Goal: Answer question/provide support: Share knowledge or assist other users

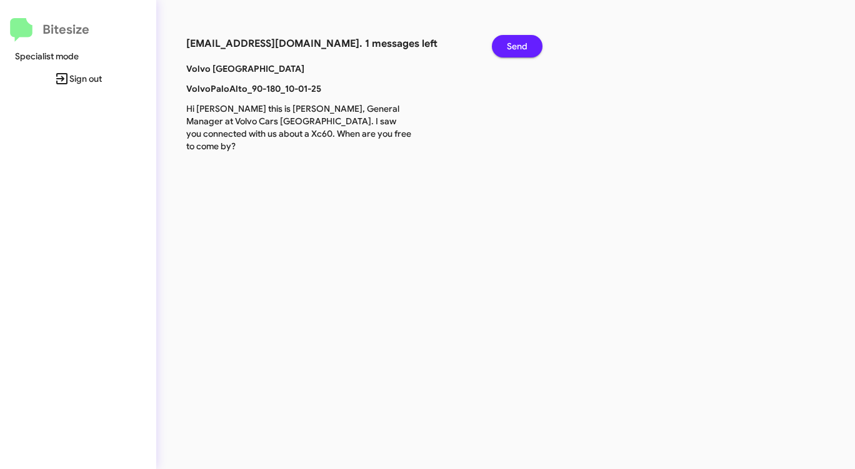
click at [521, 43] on span "Send" at bounding box center [517, 46] width 21 height 23
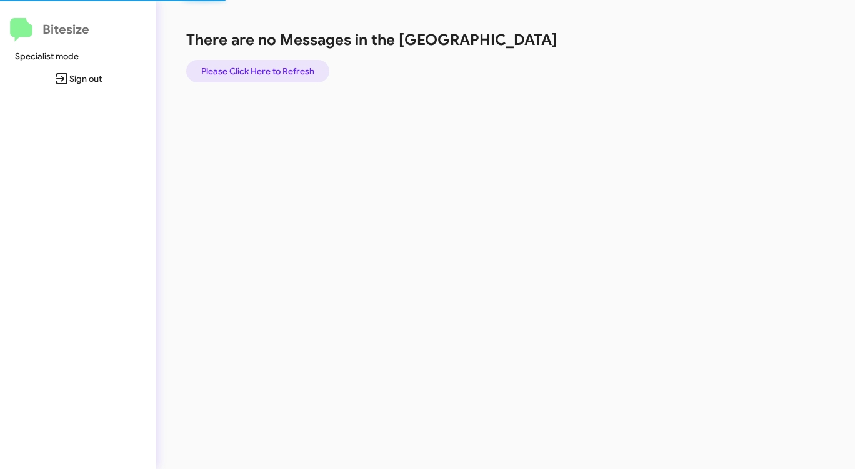
click at [292, 65] on span "Please Click Here to Refresh" at bounding box center [257, 71] width 113 height 23
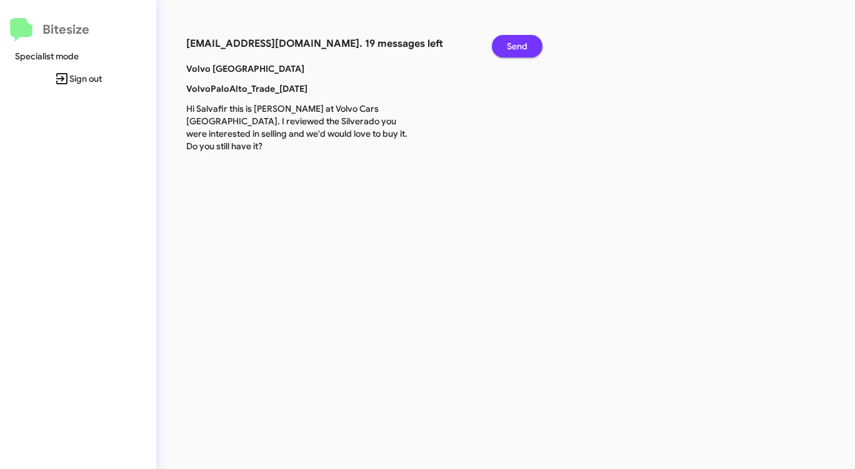
click at [515, 45] on span "Send" at bounding box center [517, 46] width 21 height 23
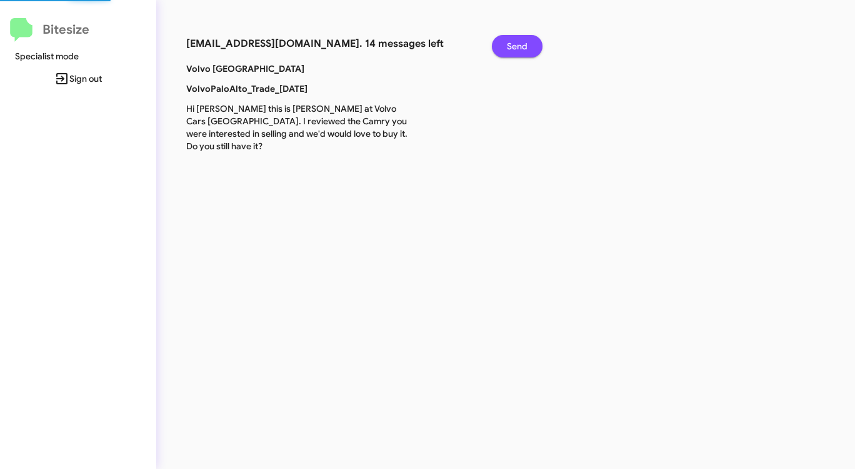
click at [515, 45] on span "Send" at bounding box center [517, 46] width 21 height 23
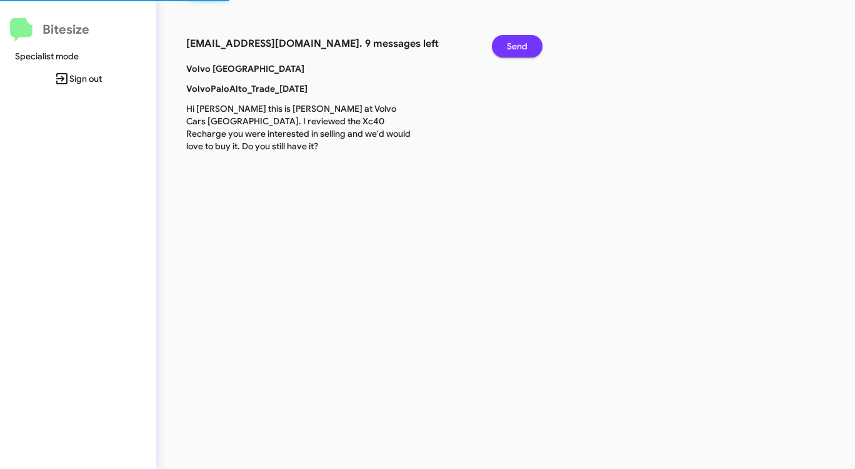
click at [515, 45] on span "Send" at bounding box center [517, 46] width 21 height 23
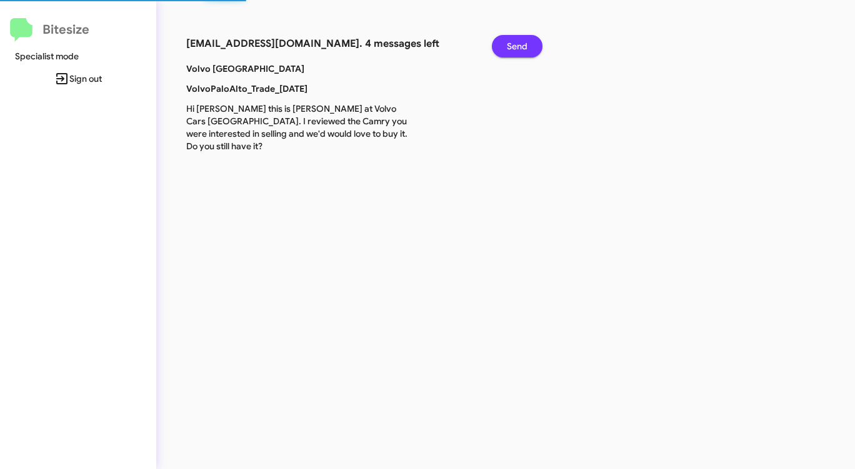
click at [515, 45] on span "Send" at bounding box center [517, 46] width 21 height 23
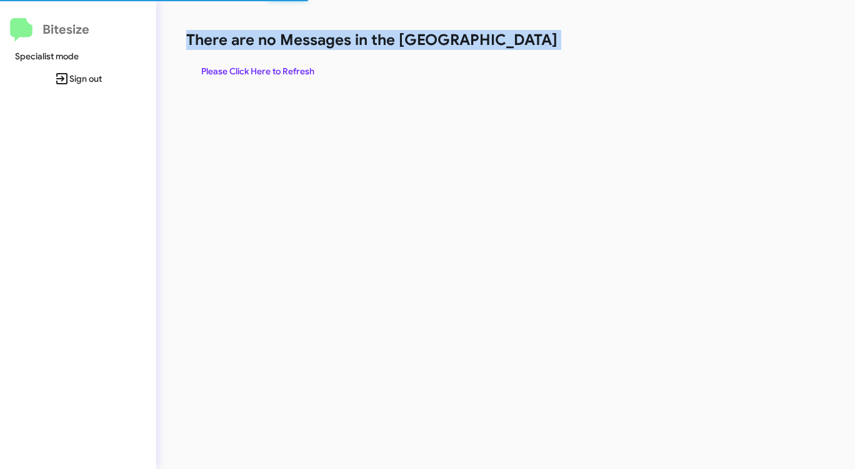
click at [515, 45] on h1 "There are no Messages in the [GEOGRAPHIC_DATA]" at bounding box center [447, 40] width 523 height 20
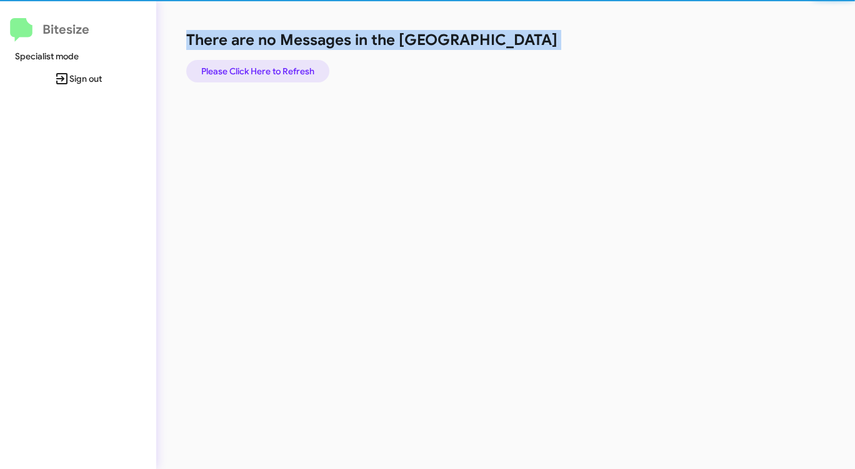
click at [278, 65] on span "Please Click Here to Refresh" at bounding box center [257, 71] width 113 height 23
click at [276, 66] on span "Please Click Here to Refresh" at bounding box center [257, 71] width 113 height 23
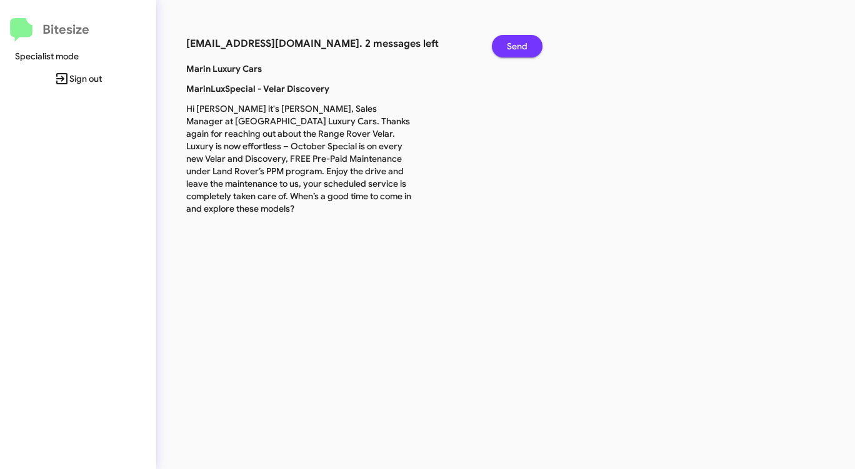
click at [528, 44] on button "Send" at bounding box center [517, 46] width 51 height 23
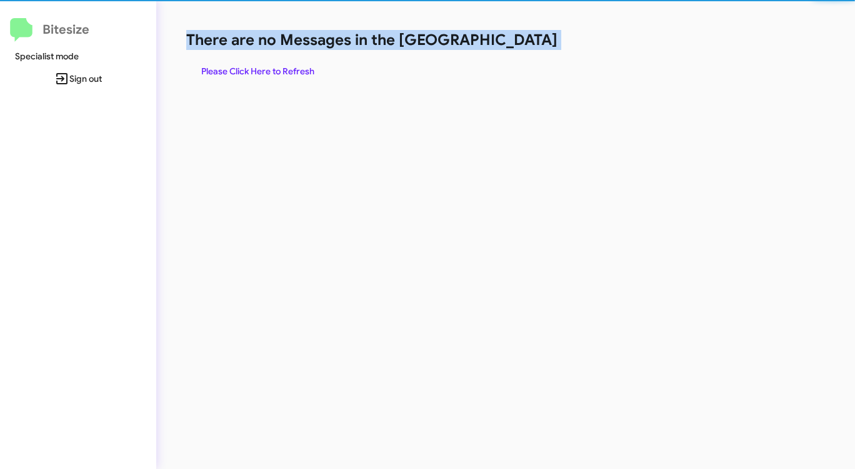
click at [528, 44] on h1 "There are no Messages in the [GEOGRAPHIC_DATA]" at bounding box center [447, 40] width 523 height 20
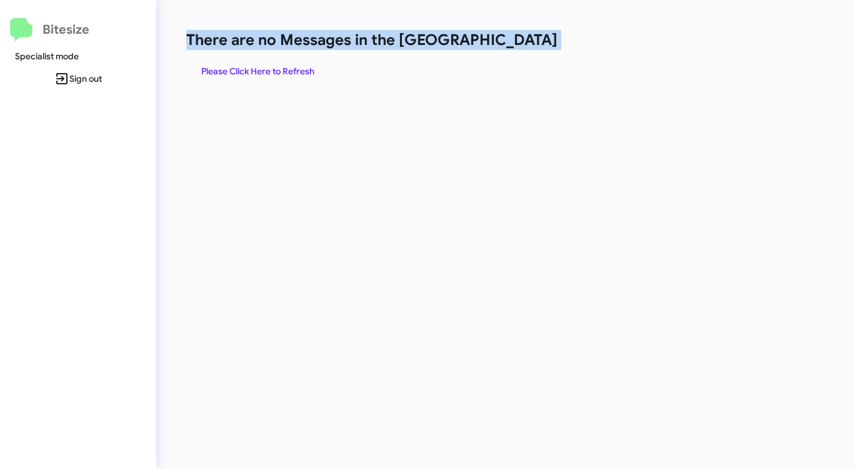
click at [528, 44] on h1 "There are no Messages in the [GEOGRAPHIC_DATA]" at bounding box center [447, 40] width 523 height 20
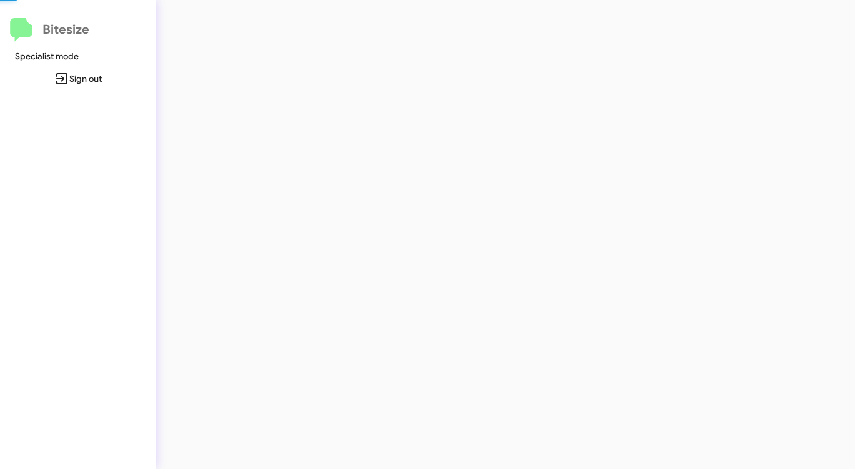
click at [528, 44] on div at bounding box center [447, 234] width 583 height 469
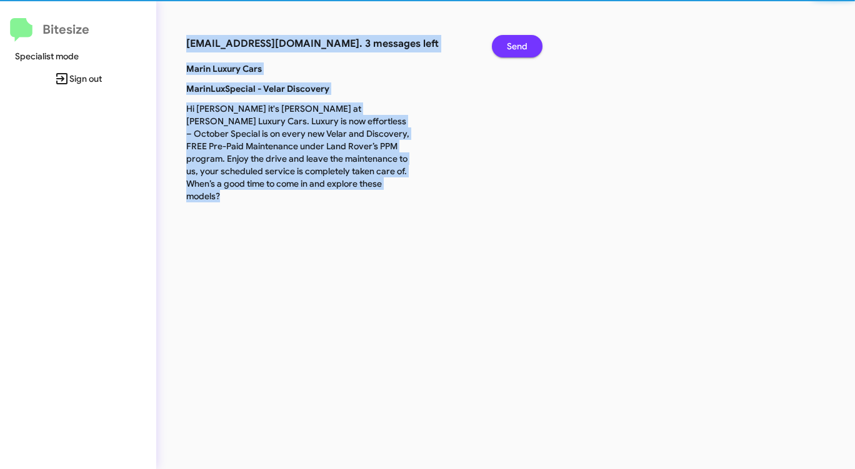
click at [528, 44] on button "Send" at bounding box center [517, 46] width 51 height 23
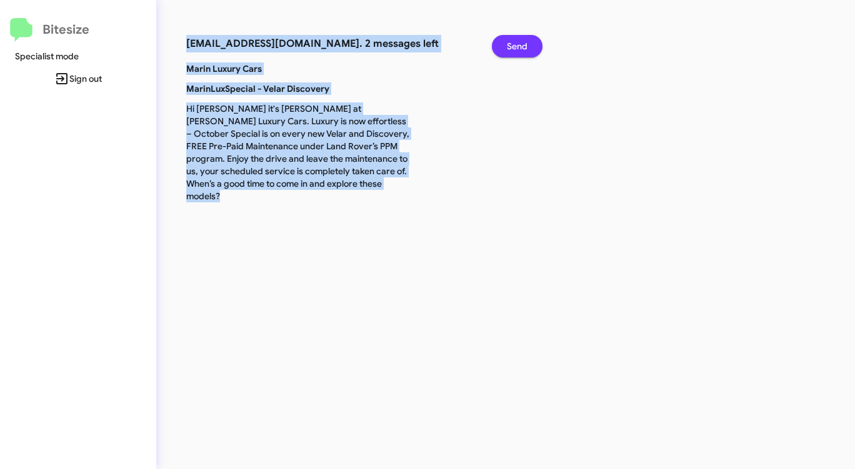
click at [528, 46] on button "Send" at bounding box center [517, 46] width 51 height 23
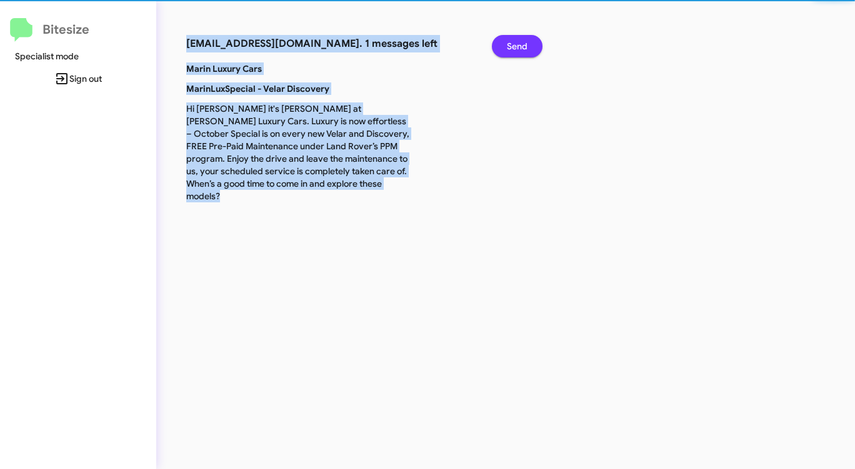
click at [528, 46] on button "Send" at bounding box center [517, 46] width 51 height 23
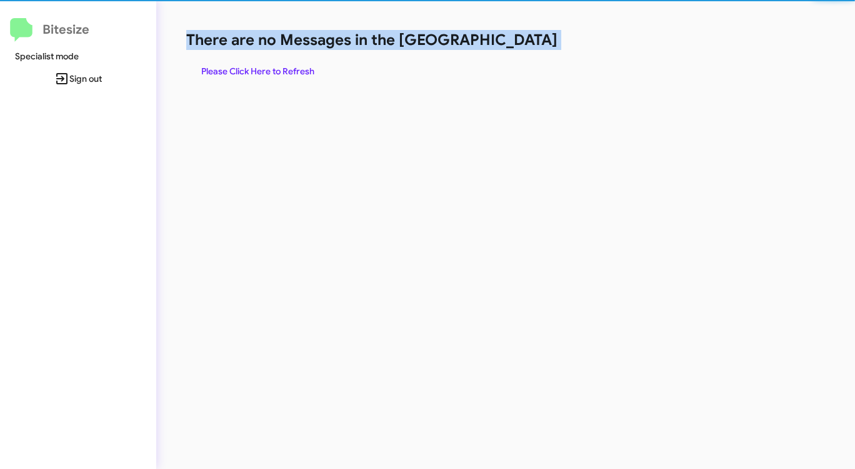
click at [528, 46] on h1 "There are no Messages in the [GEOGRAPHIC_DATA]" at bounding box center [447, 40] width 523 height 20
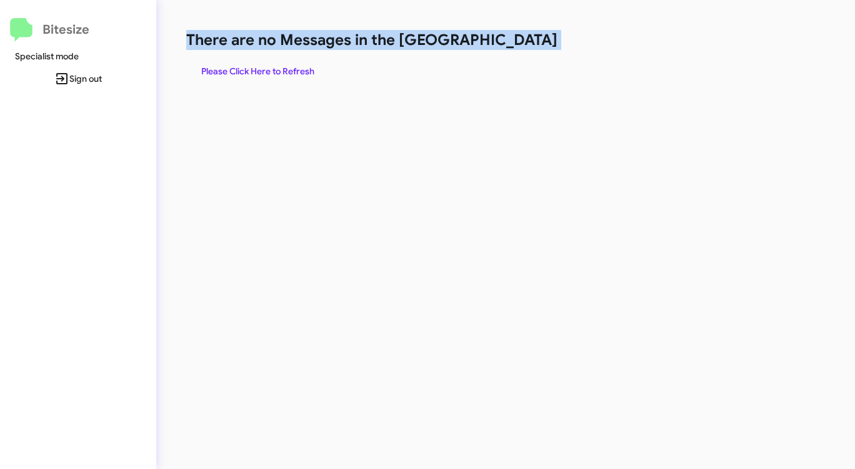
click at [528, 46] on h1 "There are no Messages in the [GEOGRAPHIC_DATA]" at bounding box center [447, 40] width 523 height 20
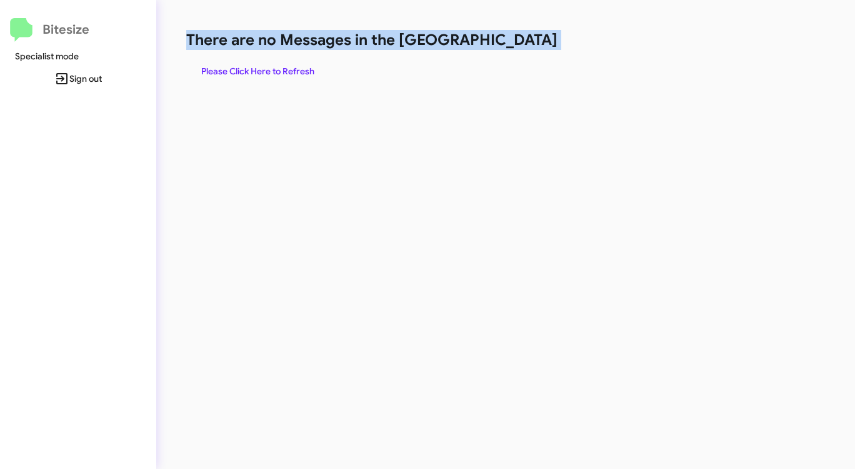
click at [528, 46] on h1 "There are no Messages in the [GEOGRAPHIC_DATA]" at bounding box center [447, 40] width 523 height 20
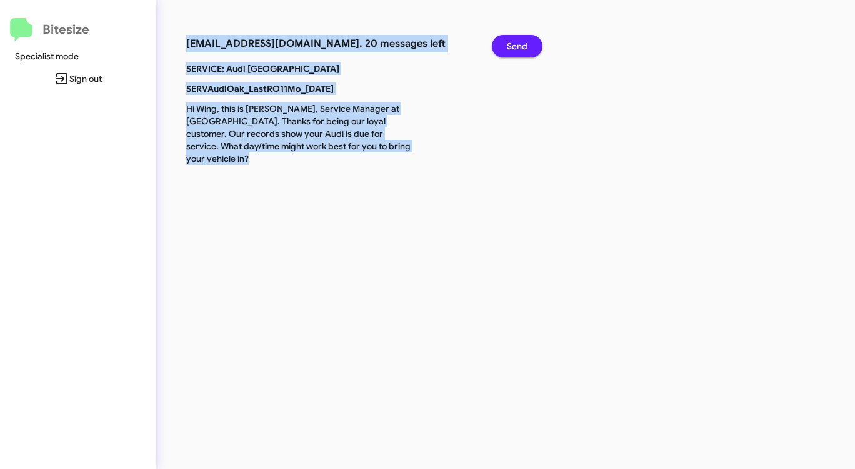
click at [525, 44] on span "Send" at bounding box center [517, 46] width 21 height 23
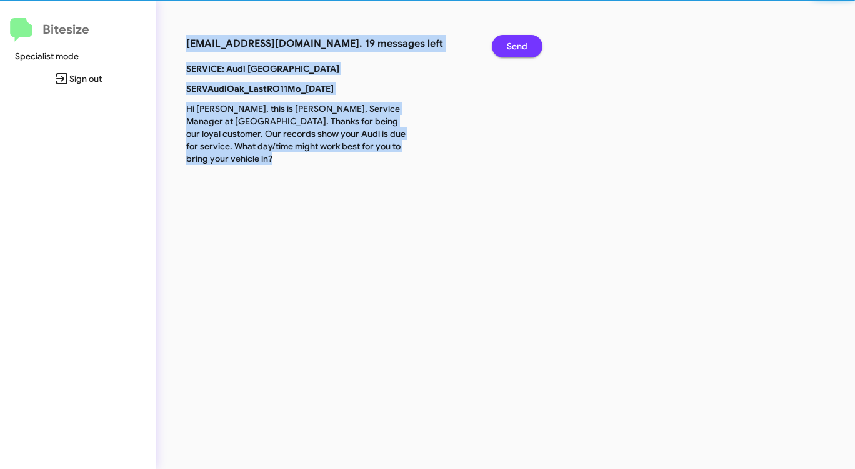
click at [525, 44] on span "Send" at bounding box center [517, 46] width 21 height 23
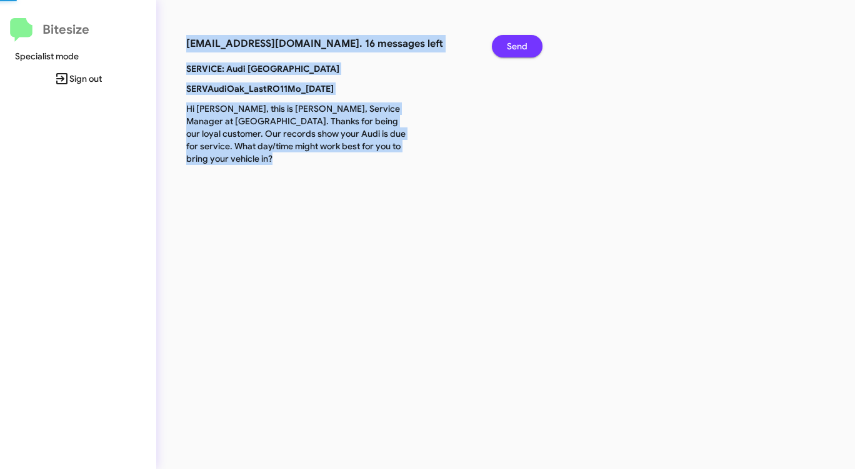
click at [525, 44] on span "Send" at bounding box center [517, 46] width 21 height 23
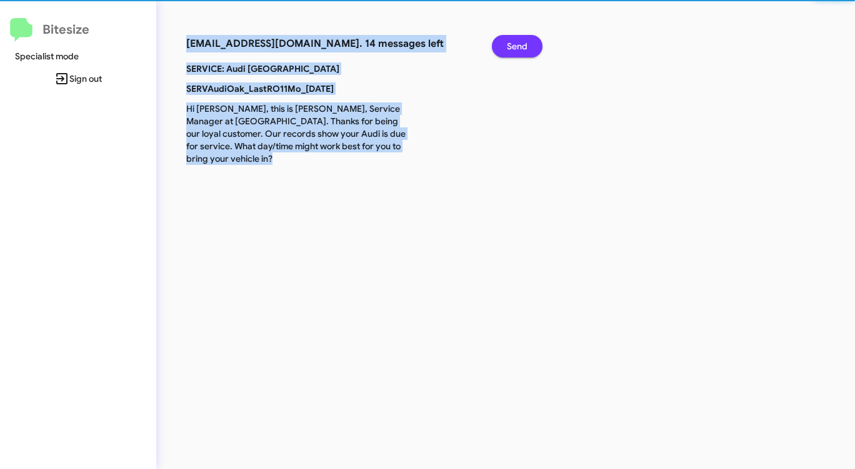
click at [525, 44] on span "Send" at bounding box center [517, 46] width 21 height 23
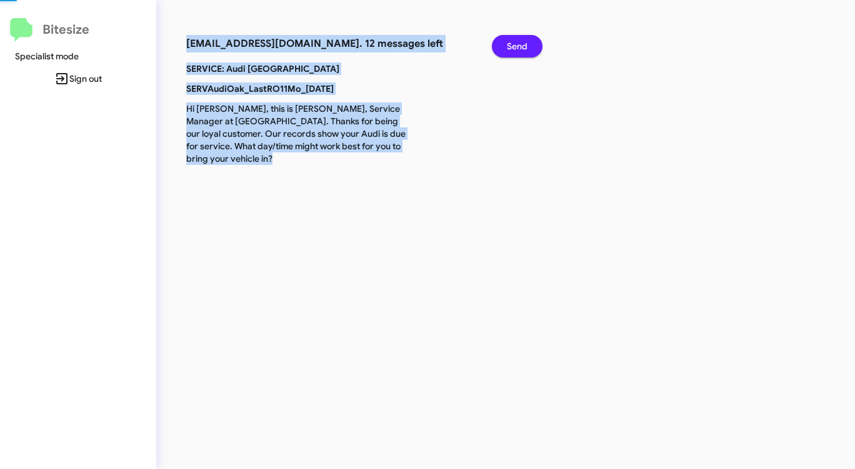
click at [525, 44] on span "Send" at bounding box center [517, 46] width 21 height 23
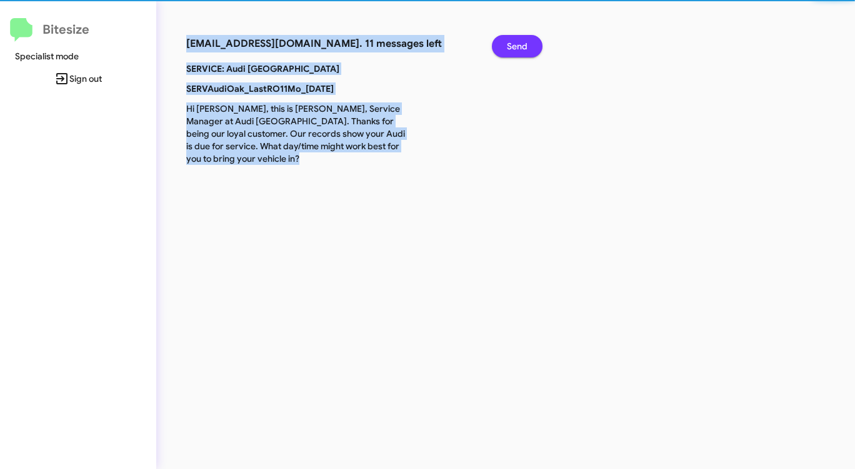
click at [525, 44] on span "Send" at bounding box center [517, 46] width 21 height 23
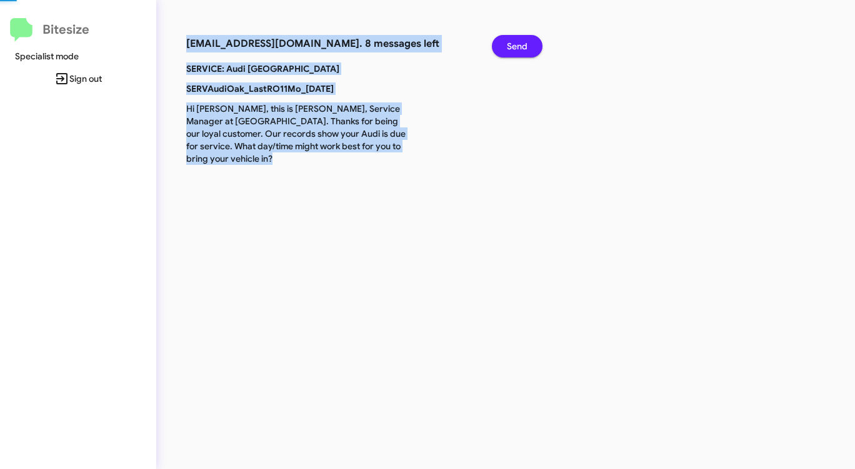
click at [525, 44] on span "Send" at bounding box center [517, 46] width 21 height 23
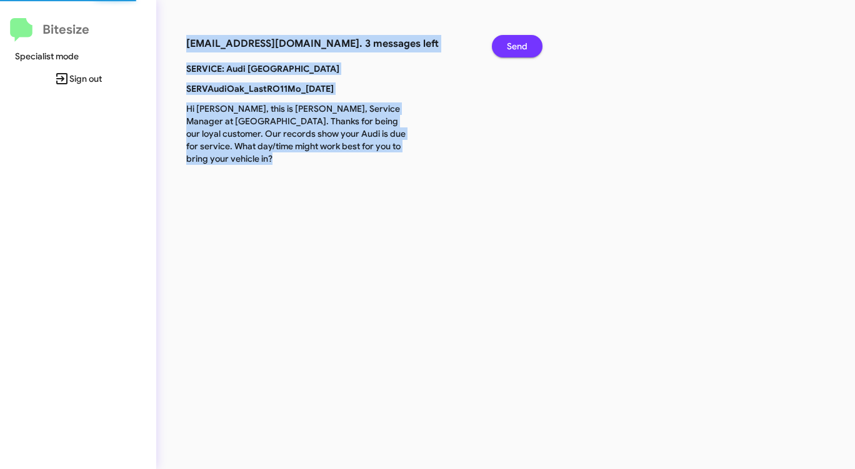
click at [525, 44] on span "Send" at bounding box center [517, 46] width 21 height 23
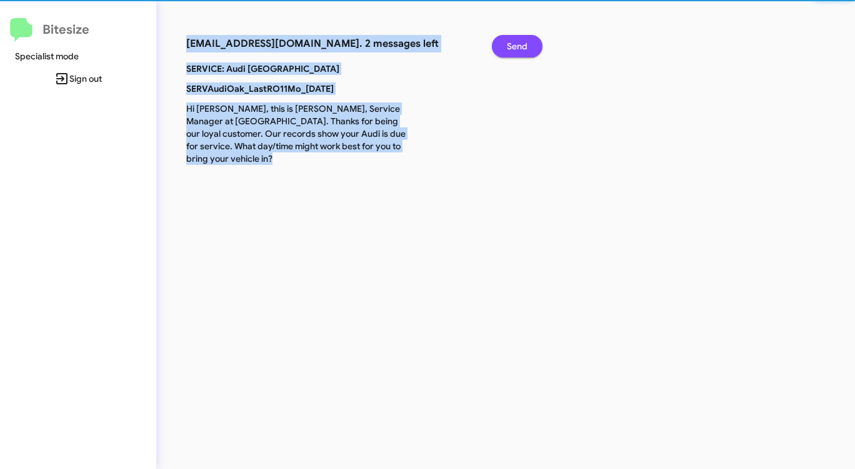
click at [525, 44] on span "Send" at bounding box center [517, 46] width 21 height 23
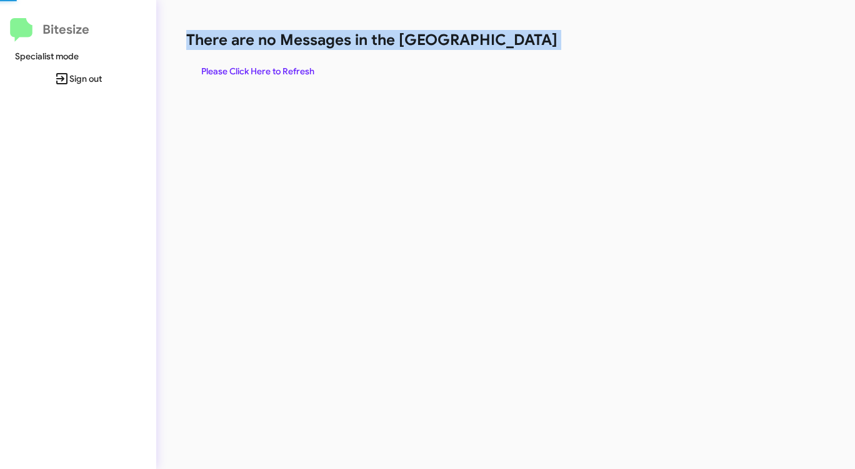
click at [525, 44] on h1 "There are no Messages in the [GEOGRAPHIC_DATA]" at bounding box center [447, 40] width 523 height 20
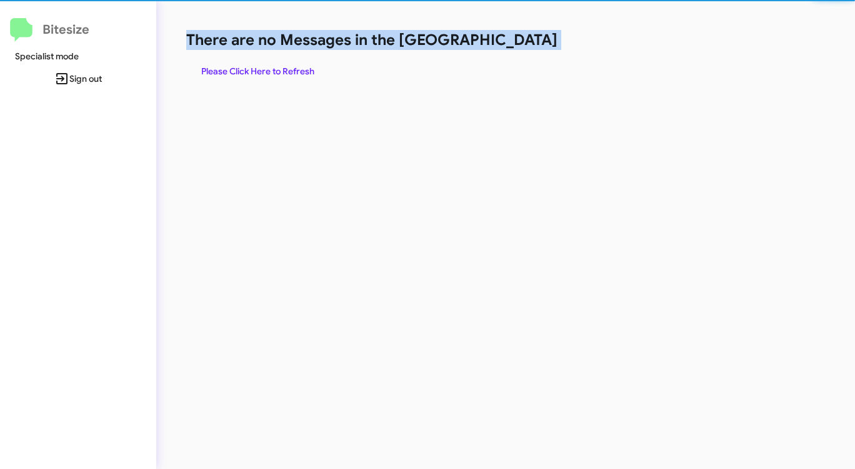
click at [525, 44] on h1 "There are no Messages in the [GEOGRAPHIC_DATA]" at bounding box center [447, 40] width 523 height 20
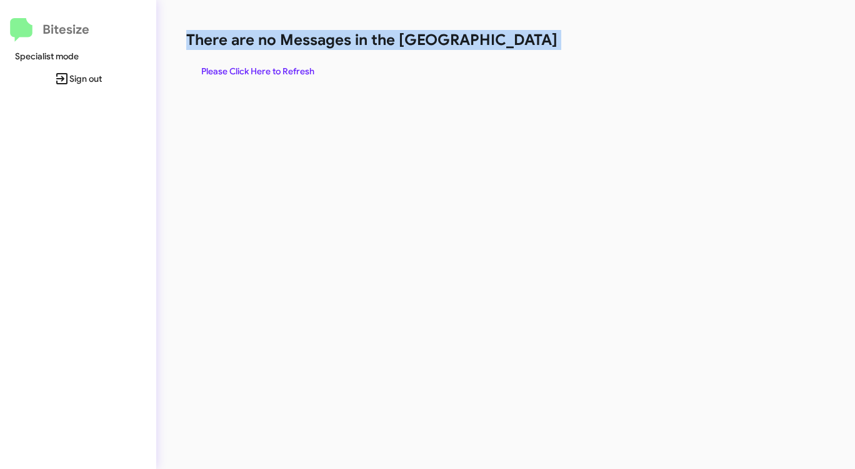
click at [525, 44] on h1 "There are no Messages in the [GEOGRAPHIC_DATA]" at bounding box center [447, 40] width 523 height 20
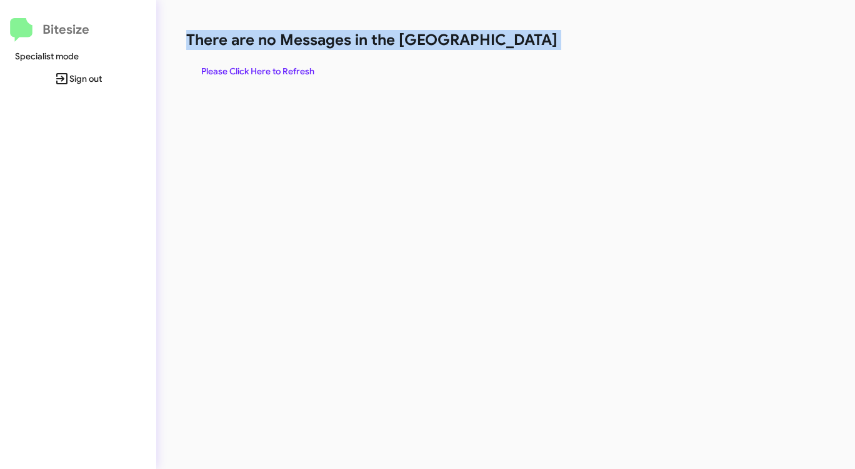
click at [525, 44] on h1 "There are no Messages in the [GEOGRAPHIC_DATA]" at bounding box center [447, 40] width 523 height 20
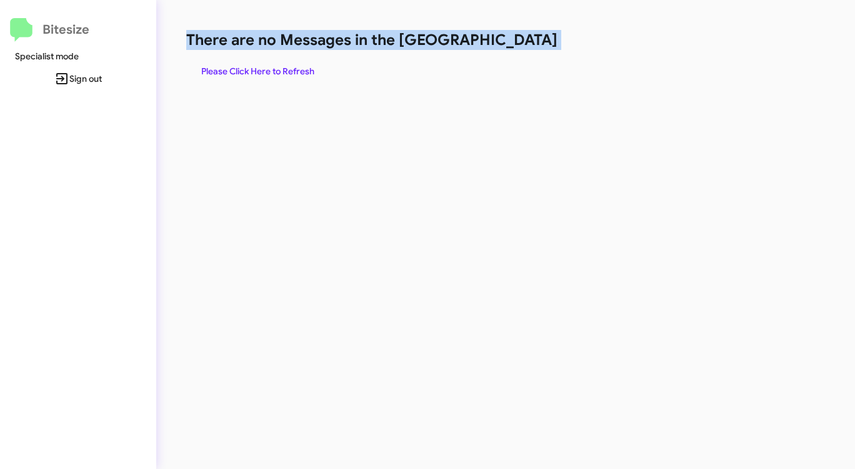
click at [525, 44] on h1 "There are no Messages in the [GEOGRAPHIC_DATA]" at bounding box center [447, 40] width 523 height 20
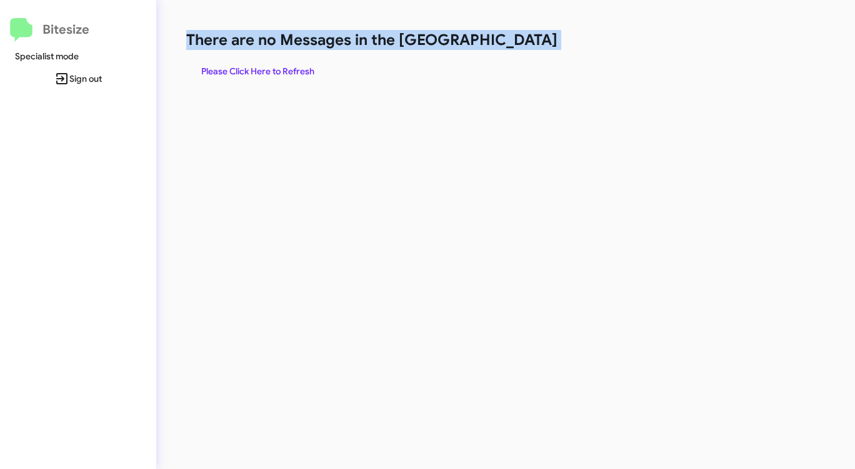
click at [525, 44] on h1 "There are no Messages in the [GEOGRAPHIC_DATA]" at bounding box center [447, 40] width 523 height 20
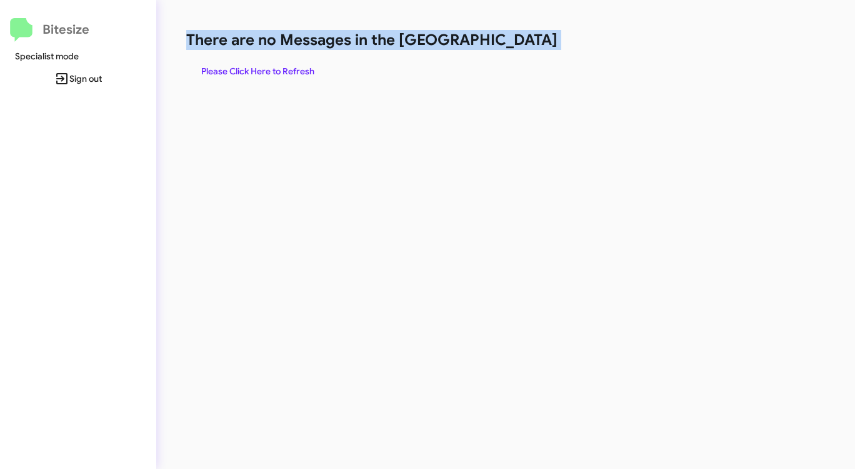
click at [525, 44] on h1 "There are no Messages in the [GEOGRAPHIC_DATA]" at bounding box center [447, 40] width 523 height 20
click at [524, 44] on h1 "There are no Messages in the [GEOGRAPHIC_DATA]" at bounding box center [447, 40] width 523 height 20
click at [523, 44] on h1 "There are no Messages in the [GEOGRAPHIC_DATA]" at bounding box center [447, 40] width 523 height 20
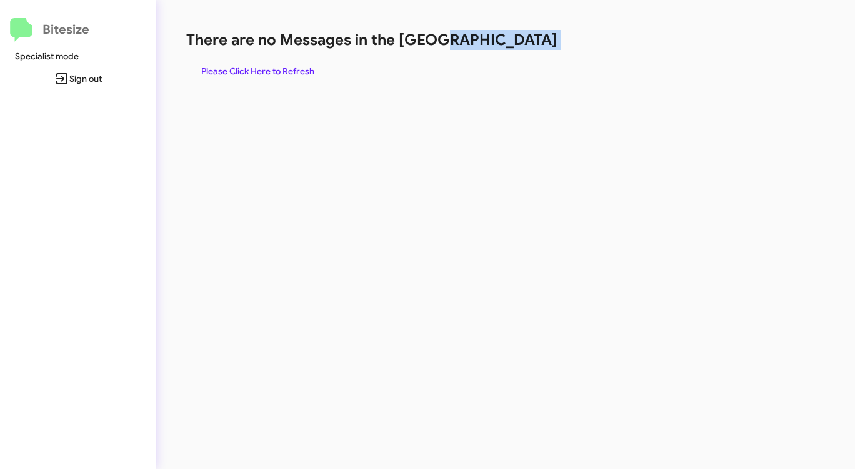
click at [523, 44] on h1 "There are no Messages in the [GEOGRAPHIC_DATA]" at bounding box center [447, 40] width 523 height 20
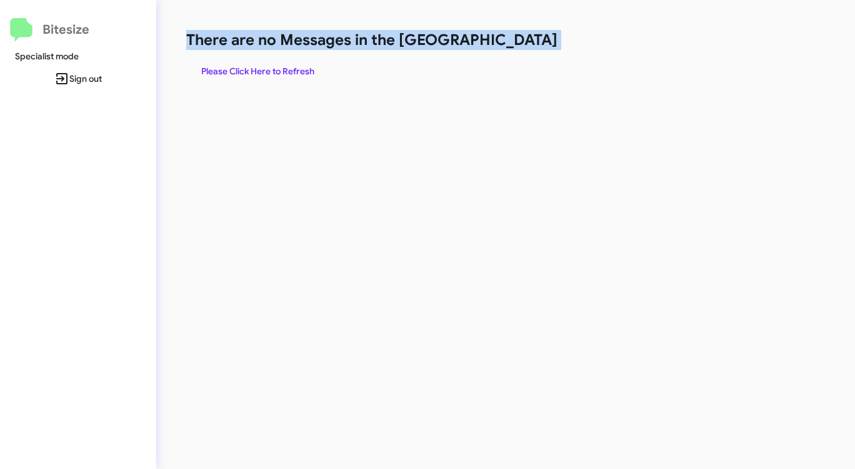
click at [523, 44] on h1 "There are no Messages in the [GEOGRAPHIC_DATA]" at bounding box center [447, 40] width 523 height 20
click at [284, 71] on span "Please Click Here to Refresh" at bounding box center [257, 71] width 113 height 23
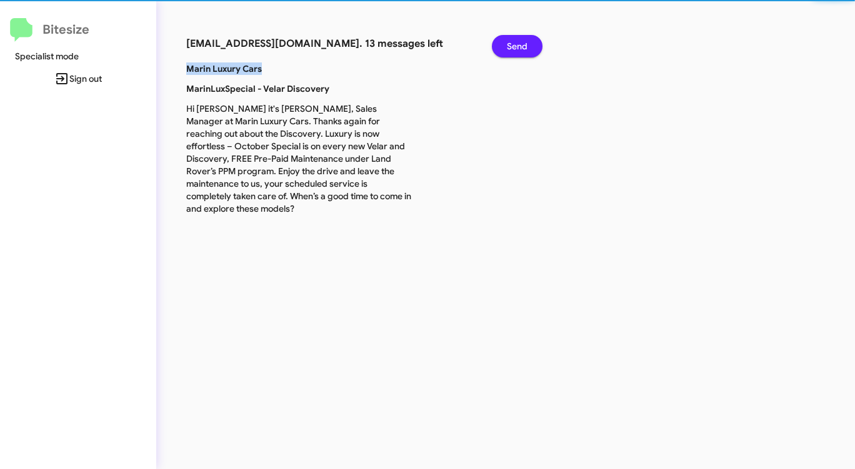
click at [284, 71] on p "Marin Luxury Cars" at bounding box center [299, 69] width 244 height 13
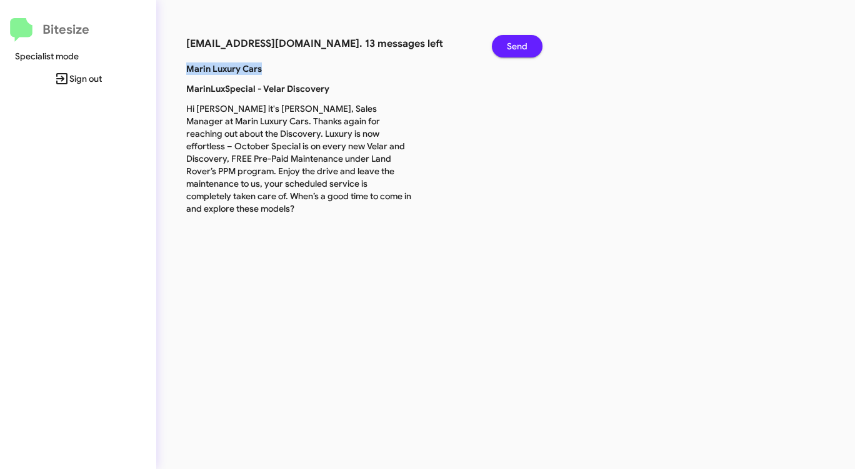
click at [284, 71] on p "Marin Luxury Cars" at bounding box center [299, 69] width 244 height 13
click at [511, 50] on span "Send" at bounding box center [517, 46] width 21 height 23
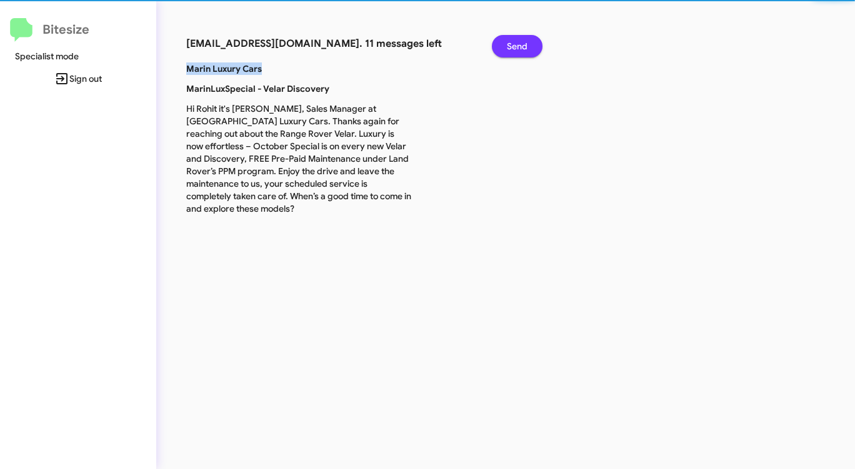
click at [511, 50] on span "Send" at bounding box center [517, 46] width 21 height 23
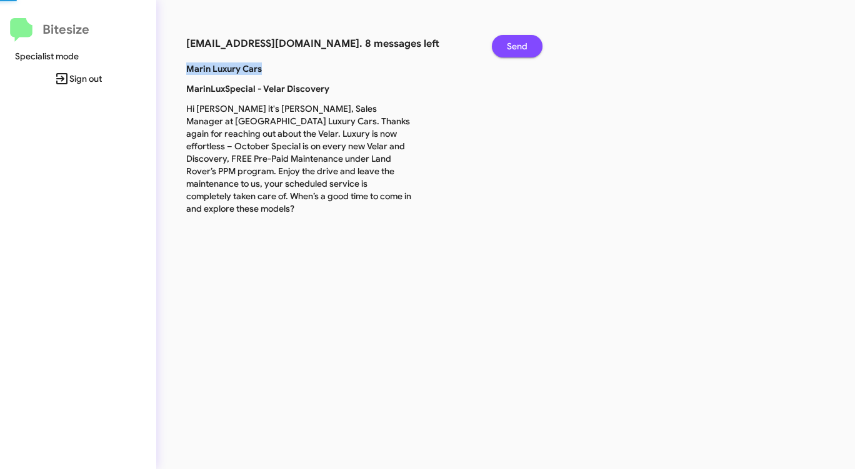
click at [511, 50] on span "Send" at bounding box center [517, 46] width 21 height 23
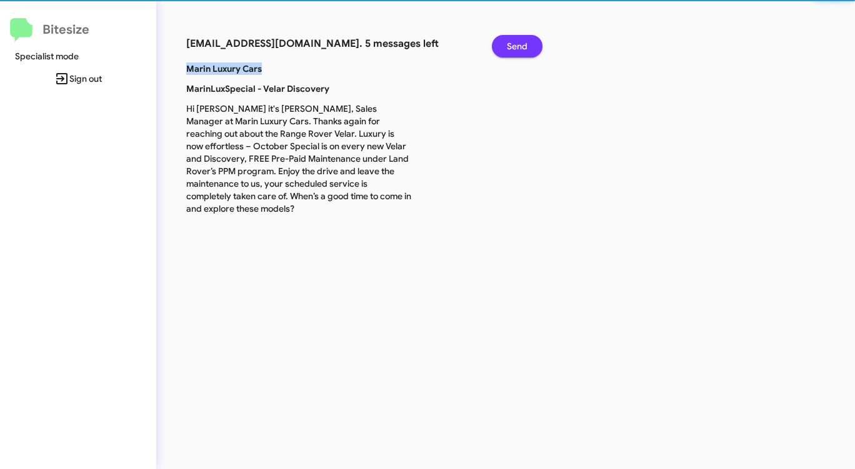
click at [511, 50] on span "Send" at bounding box center [517, 46] width 21 height 23
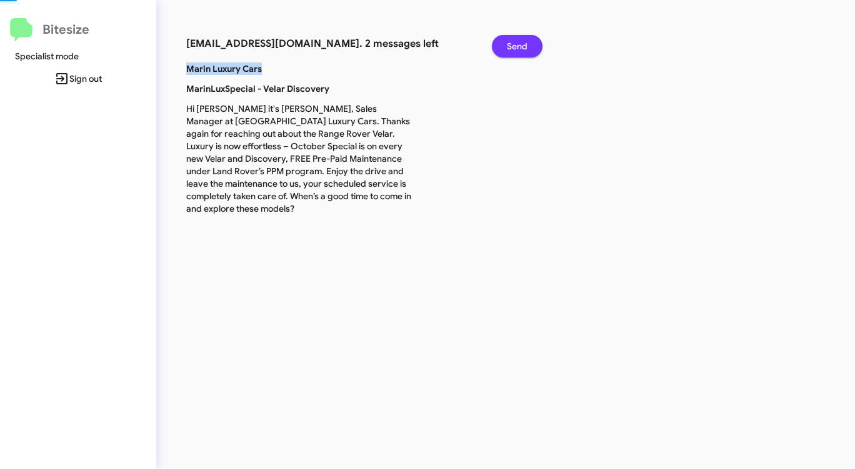
click at [511, 50] on span "Send" at bounding box center [517, 46] width 21 height 23
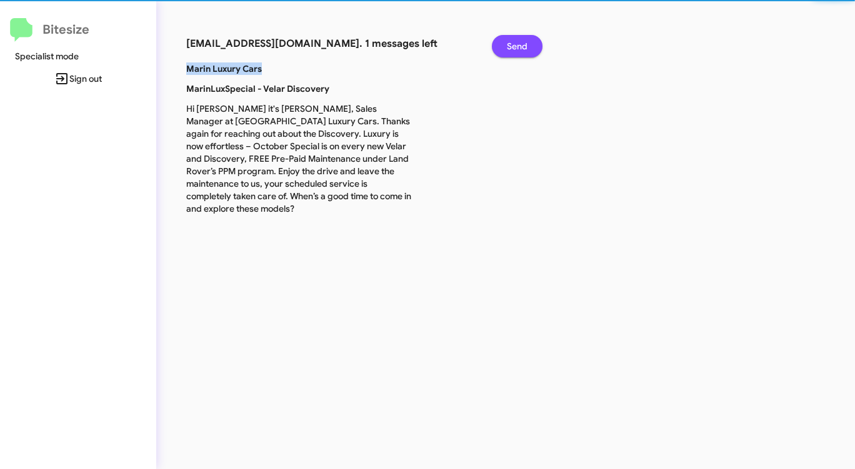
click at [511, 50] on span "Send" at bounding box center [517, 46] width 21 height 23
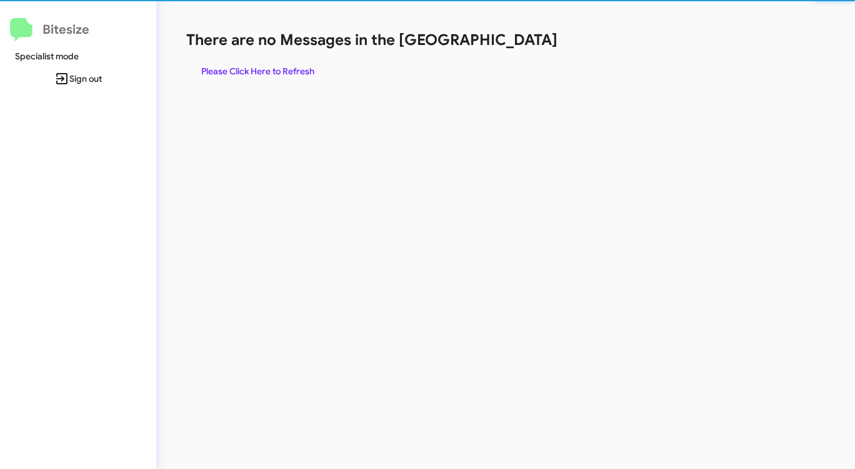
click at [511, 50] on div "There are no Messages in the Queue Please Click Here to Refresh" at bounding box center [447, 56] width 523 height 53
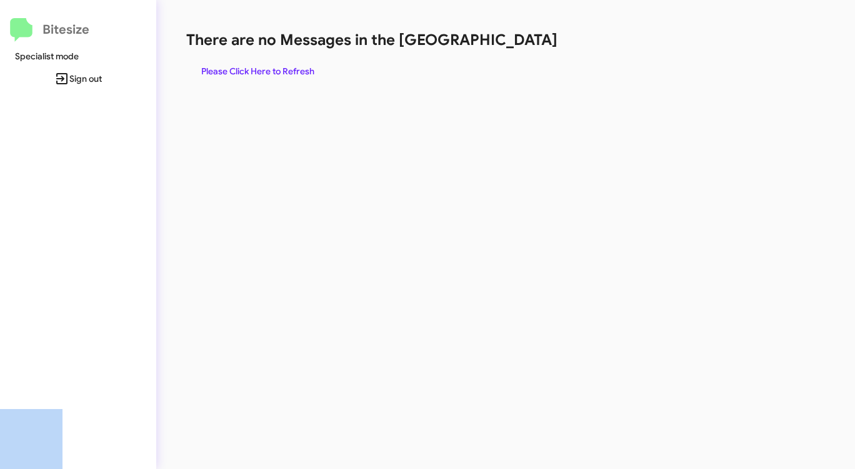
click at [511, 50] on div "There are no Messages in the Queue Please Click Here to Refresh" at bounding box center [447, 56] width 523 height 53
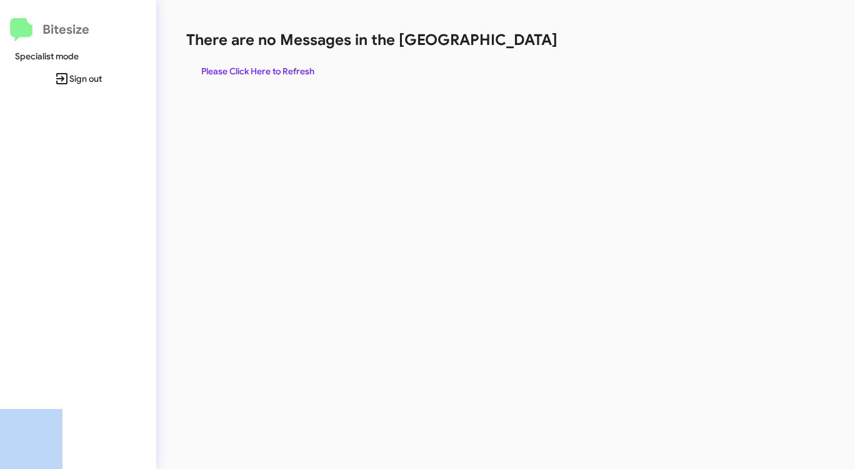
click at [511, 50] on div "There are no Messages in the Queue Please Click Here to Refresh" at bounding box center [447, 56] width 523 height 53
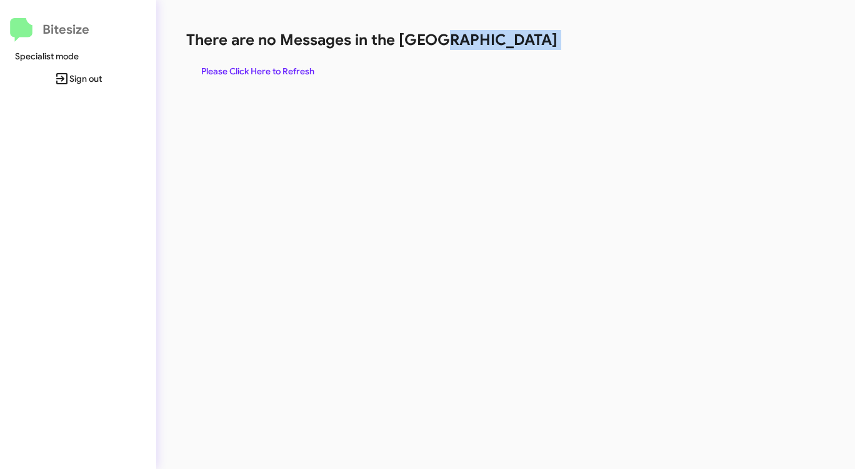
click at [509, 49] on div "There are no Messages in the Queue Please Click Here to Refresh" at bounding box center [447, 56] width 523 height 53
click at [509, 49] on h1 "There are no Messages in the [GEOGRAPHIC_DATA]" at bounding box center [447, 40] width 523 height 20
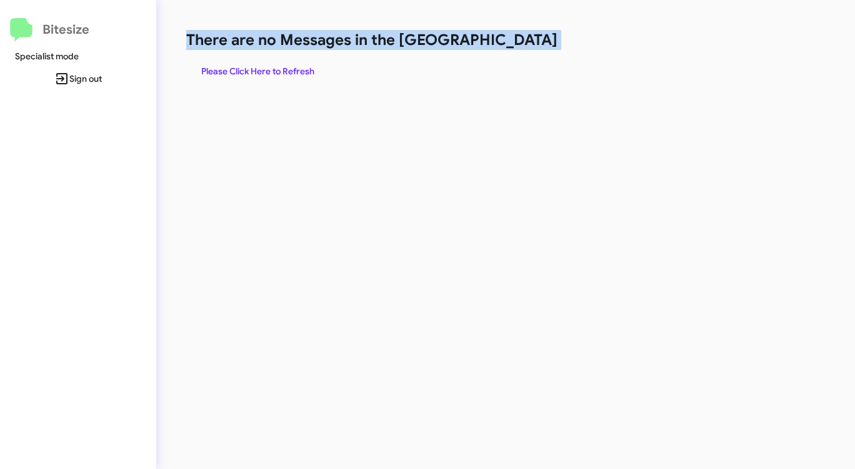
click at [509, 49] on h1 "There are no Messages in the [GEOGRAPHIC_DATA]" at bounding box center [447, 40] width 523 height 20
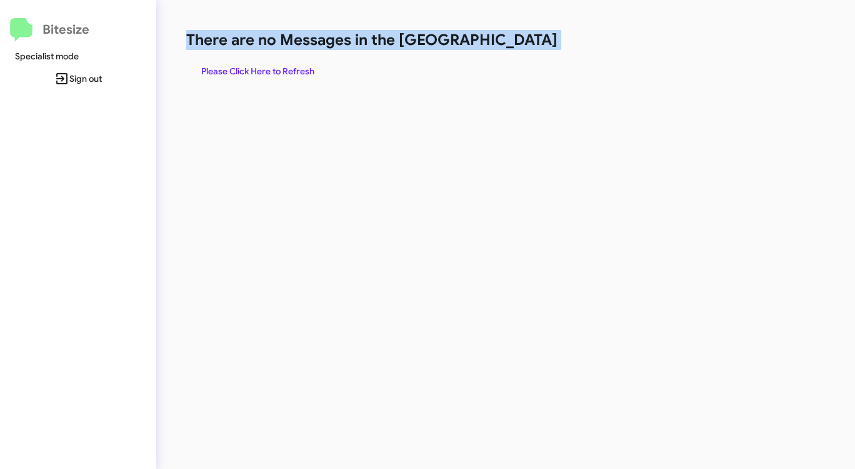
click at [509, 49] on h1 "There are no Messages in the [GEOGRAPHIC_DATA]" at bounding box center [447, 40] width 523 height 20
click at [506, 49] on h1 "There are no Messages in the [GEOGRAPHIC_DATA]" at bounding box center [447, 40] width 523 height 20
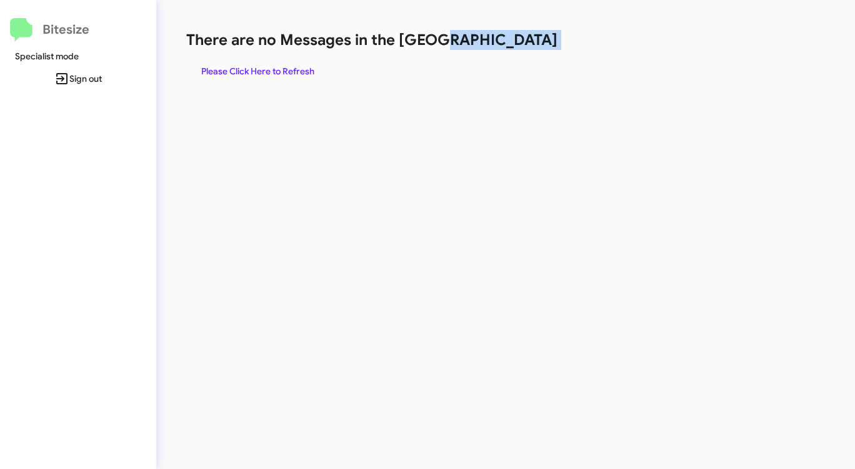
click at [506, 49] on h1 "There are no Messages in the [GEOGRAPHIC_DATA]" at bounding box center [447, 40] width 523 height 20
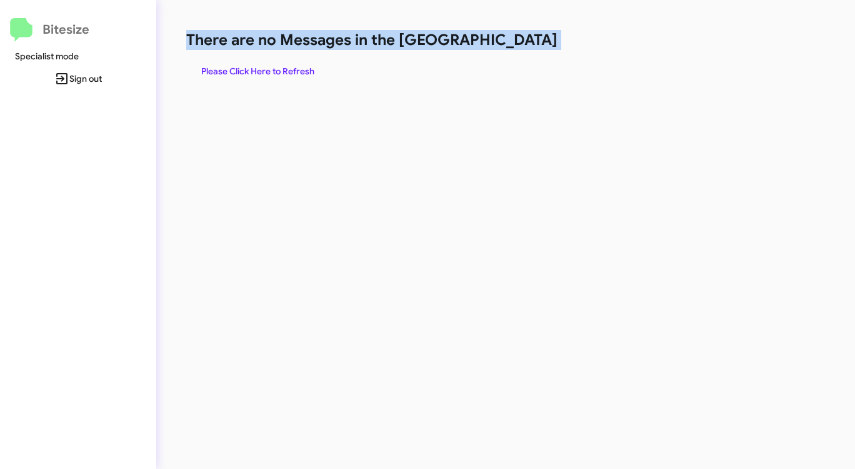
click at [506, 49] on h1 "There are no Messages in the [GEOGRAPHIC_DATA]" at bounding box center [447, 40] width 523 height 20
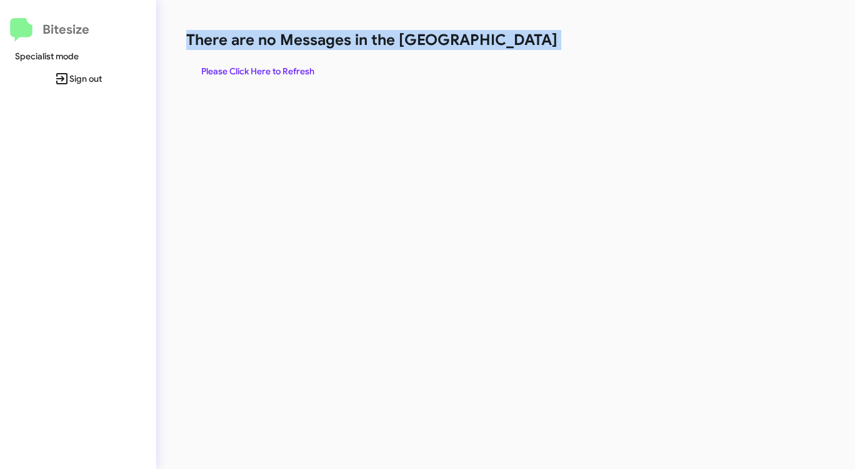
click at [506, 49] on h1 "There are no Messages in the [GEOGRAPHIC_DATA]" at bounding box center [447, 40] width 523 height 20
click at [505, 49] on h1 "There are no Messages in the [GEOGRAPHIC_DATA]" at bounding box center [447, 40] width 523 height 20
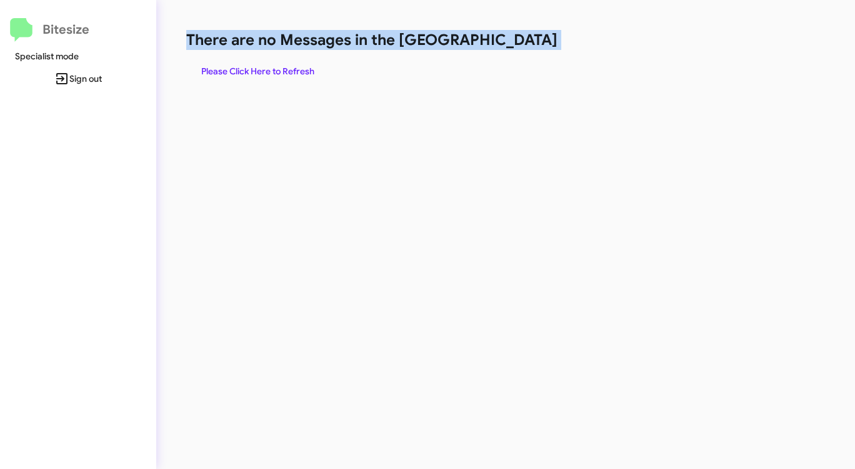
click at [505, 49] on h1 "There are no Messages in the [GEOGRAPHIC_DATA]" at bounding box center [447, 40] width 523 height 20
click at [257, 65] on span "Please Click Here to Refresh" at bounding box center [257, 71] width 113 height 23
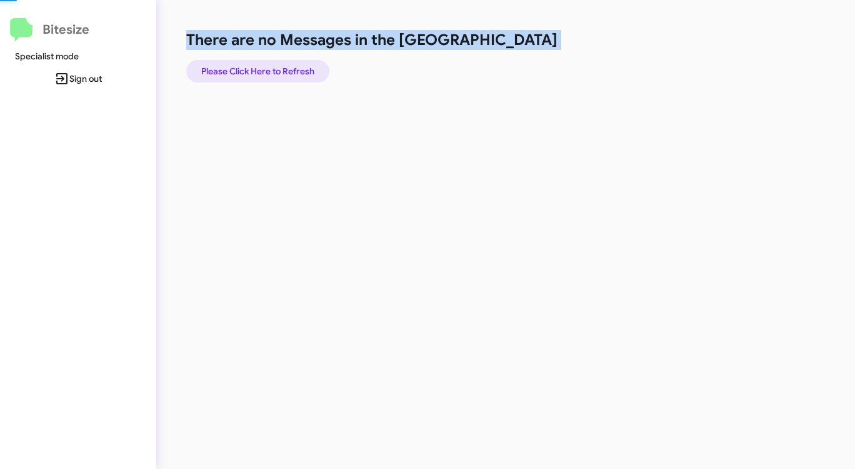
click at [257, 65] on span "Please Click Here to Refresh" at bounding box center [257, 71] width 113 height 23
